Goal: Information Seeking & Learning: Learn about a topic

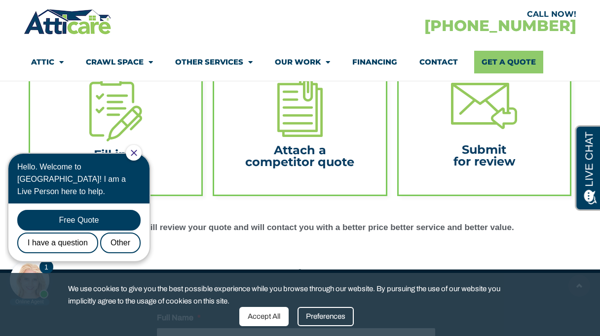
scroll to position [341, 0]
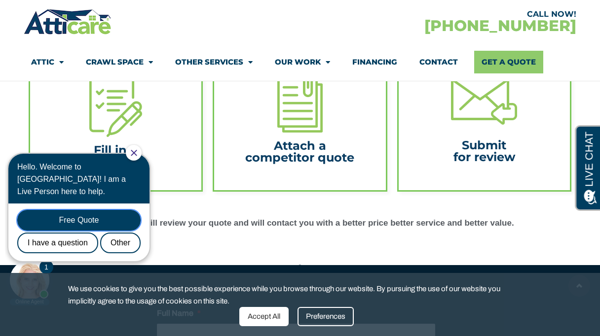
click at [137, 210] on div "Free Quote" at bounding box center [78, 220] width 123 height 21
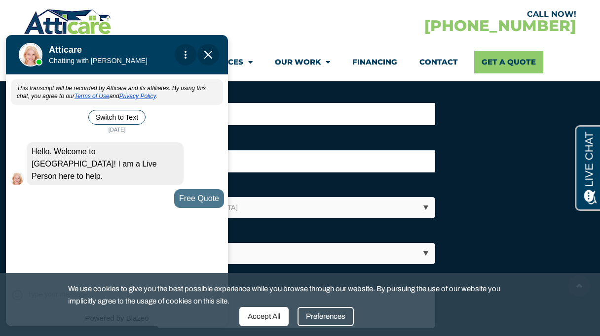
scroll to position [653, 0]
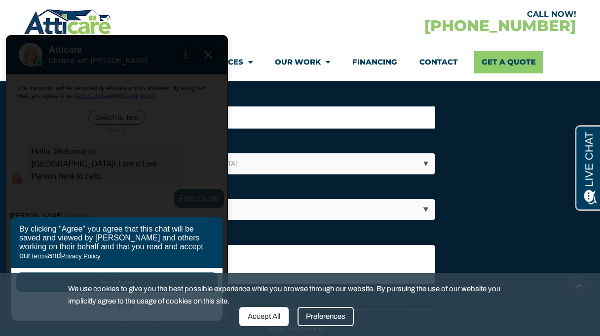
click at [212, 58] on div "By clicking "Agree" you agree that this chat will be saved and viewed by Attica…" at bounding box center [117, 180] width 222 height 291
click at [343, 91] on li "Email *" at bounding box center [300, 108] width 286 height 39
click at [321, 316] on div "Preferences" at bounding box center [325, 316] width 56 height 19
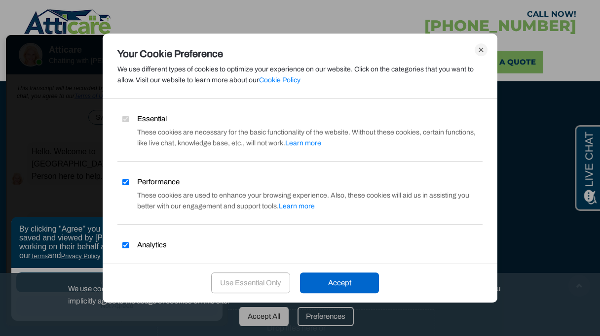
click at [126, 182] on input "Performance" at bounding box center [125, 182] width 6 height 6
checkbox input "false"
click at [126, 247] on input "Analytics" at bounding box center [125, 245] width 6 height 6
checkbox input "false"
click at [355, 286] on div "Accept" at bounding box center [339, 283] width 79 height 21
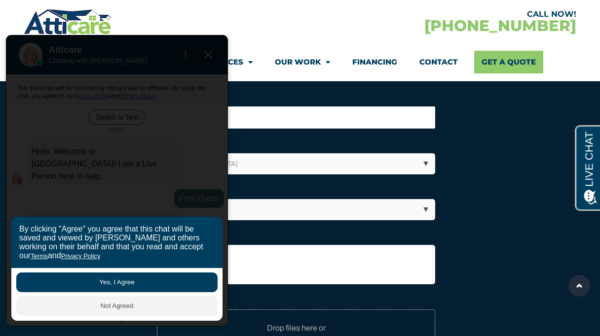
click at [215, 57] on div "By clicking "Agree" you agree that this chat will be saved and viewed by Attica…" at bounding box center [117, 180] width 222 height 291
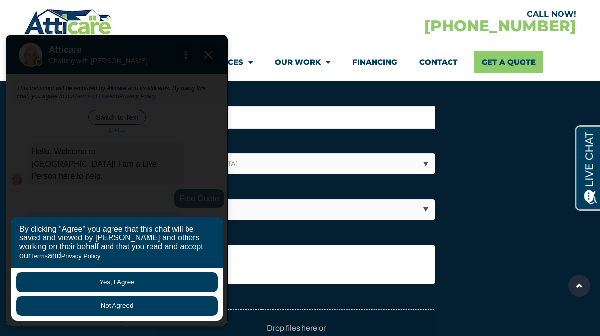
click at [114, 304] on button "Not Agreed" at bounding box center [116, 306] width 201 height 20
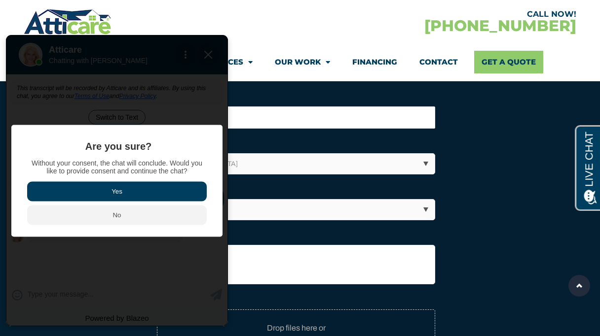
click at [116, 189] on button "Yes" at bounding box center [117, 192] width 180 height 20
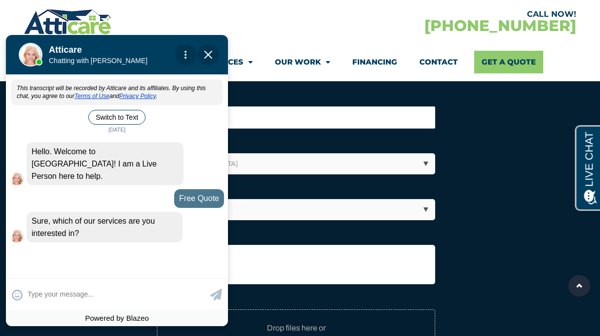
drag, startPoint x: 214, startPoint y: 52, endPoint x: 214, endPoint y: 137, distance: 84.8
click at [214, 52] on span "Close Chat" at bounding box center [208, 55] width 22 height 22
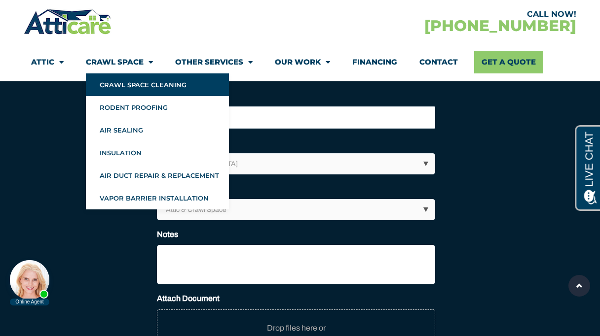
click at [119, 83] on link "Crawl Space Cleaning" at bounding box center [157, 84] width 143 height 23
